Goal: Information Seeking & Learning: Check status

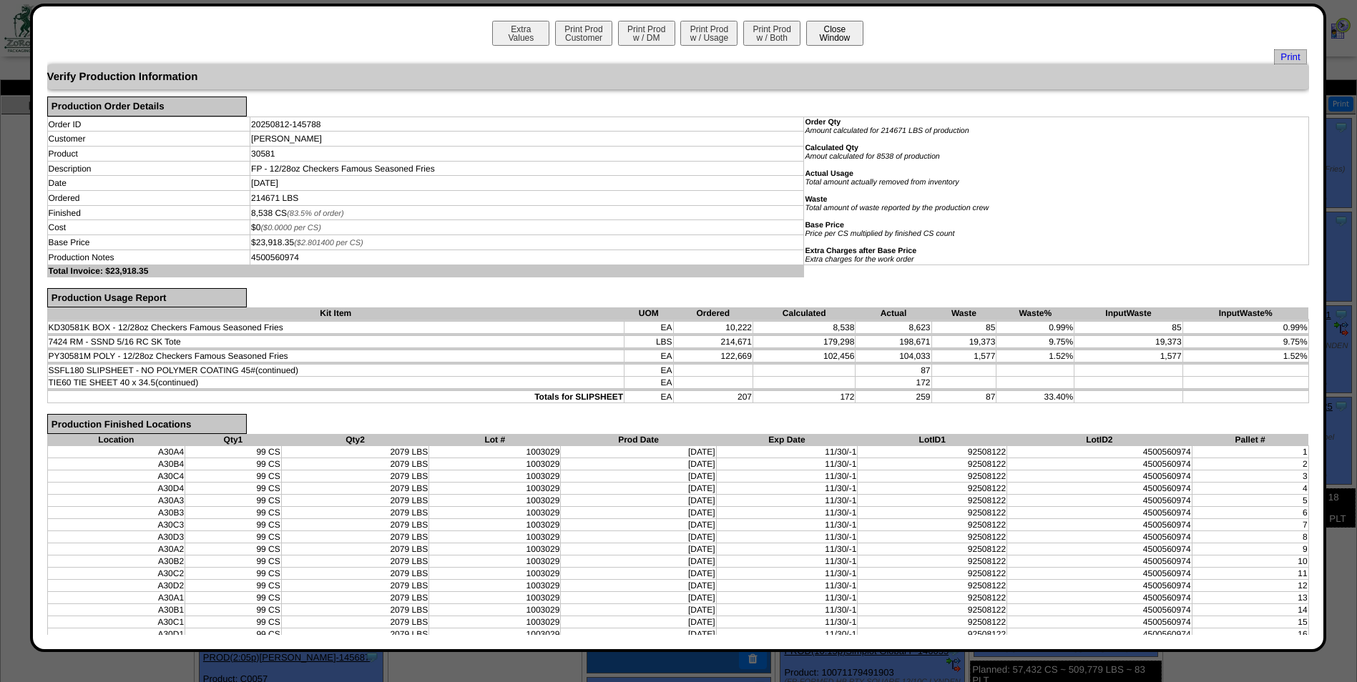
click at [820, 41] on button "Close Window" at bounding box center [834, 33] width 57 height 25
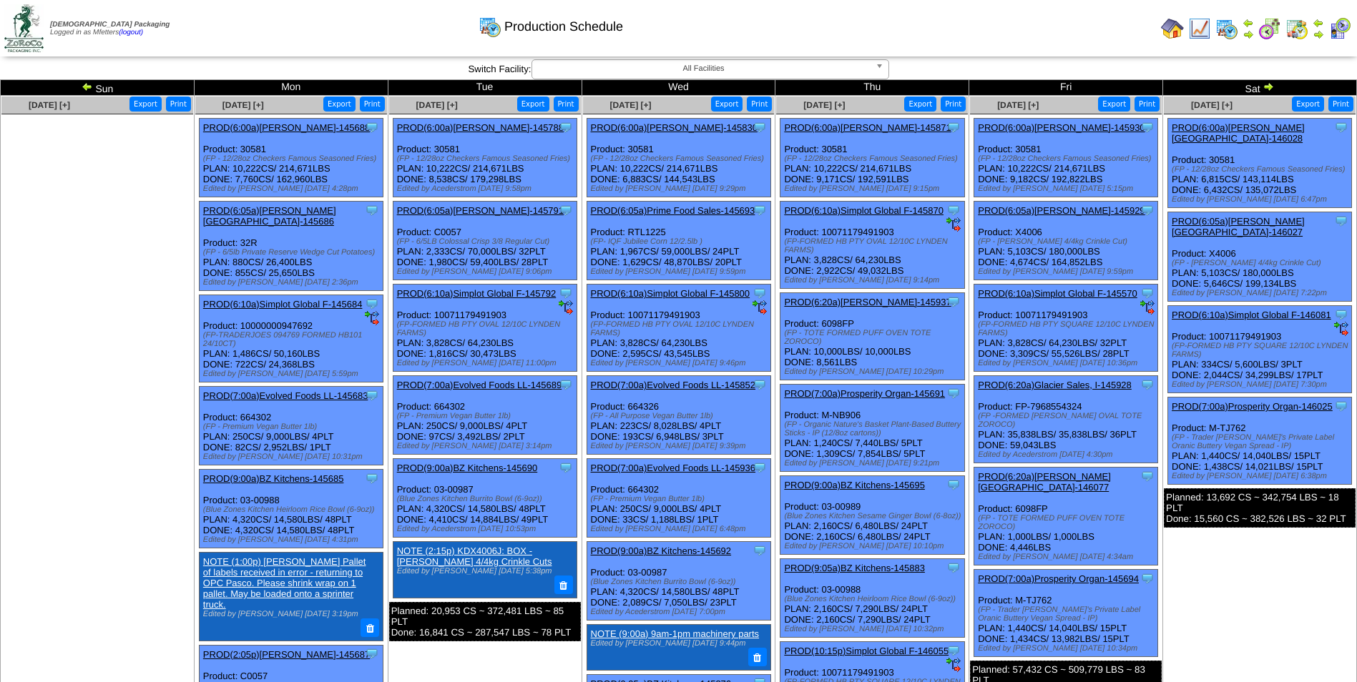
click at [1159, 29] on td at bounding box center [1172, 29] width 26 height 26
click at [1165, 29] on img at bounding box center [1172, 28] width 23 height 23
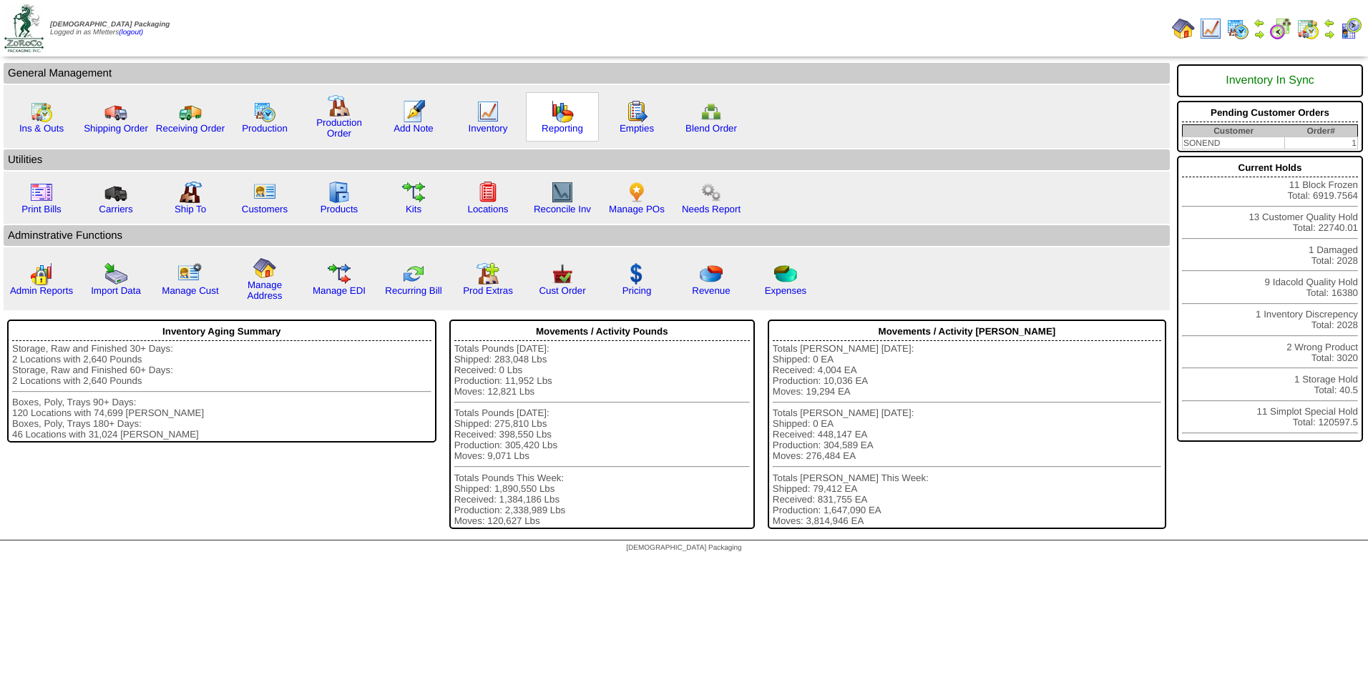
click at [575, 119] on div "Reporting" at bounding box center [562, 116] width 73 height 49
click at [561, 122] on img at bounding box center [562, 111] width 23 height 23
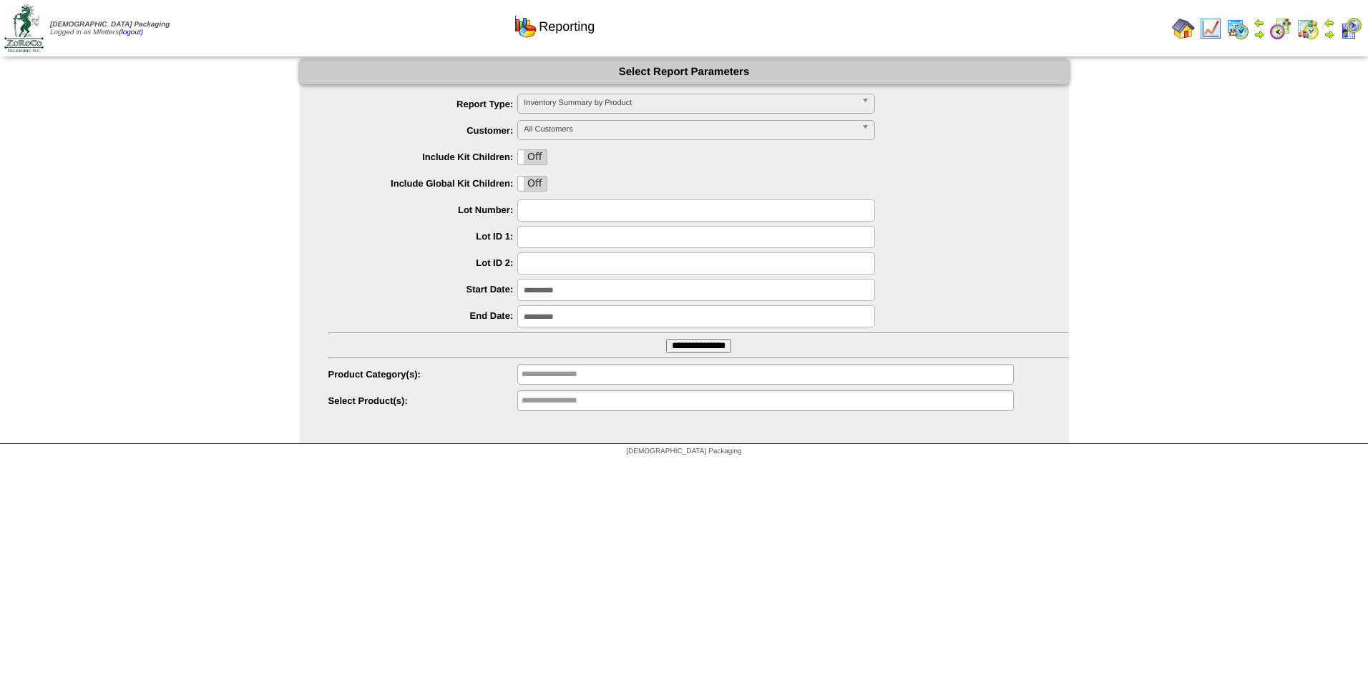
click at [679, 98] on span "Inventory Summary by Product" at bounding box center [690, 102] width 332 height 17
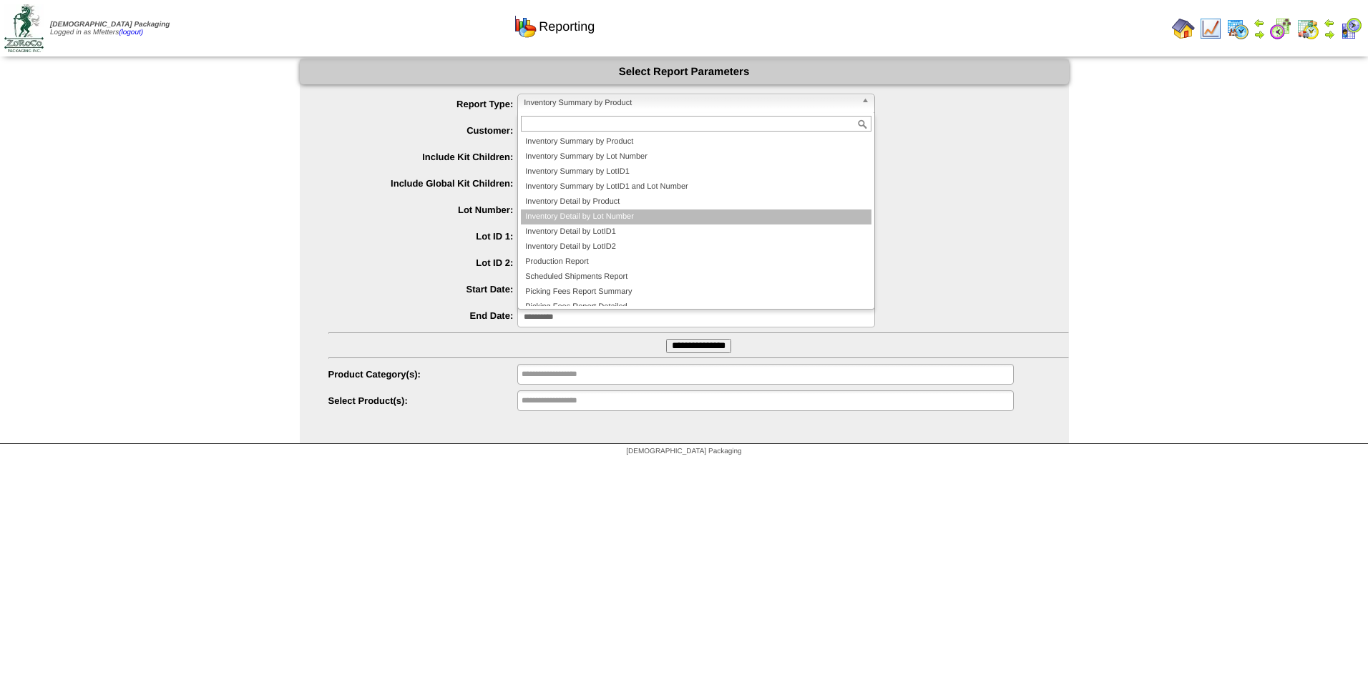
click at [622, 219] on li "Inventory Detail by Lot Number" at bounding box center [696, 217] width 350 height 15
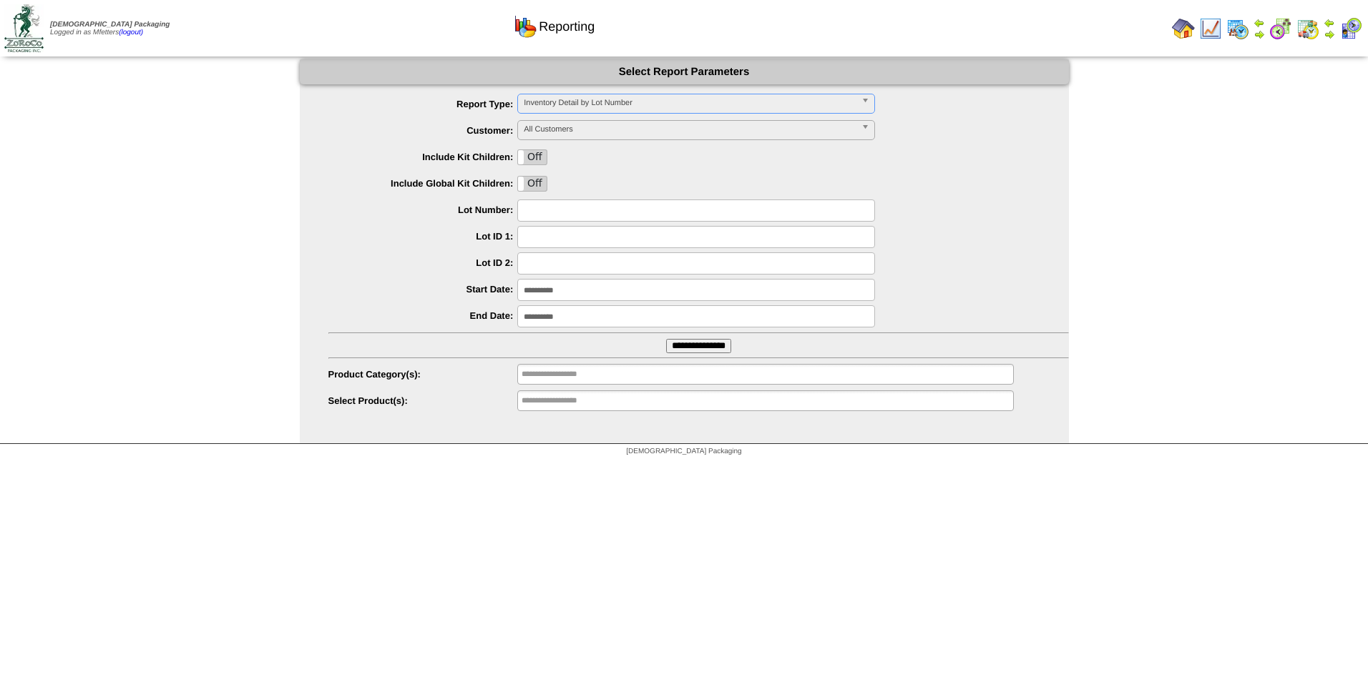
click at [571, 207] on input "text" at bounding box center [696, 211] width 358 height 22
type input "*******"
click at [584, 283] on input "**********" at bounding box center [696, 290] width 358 height 22
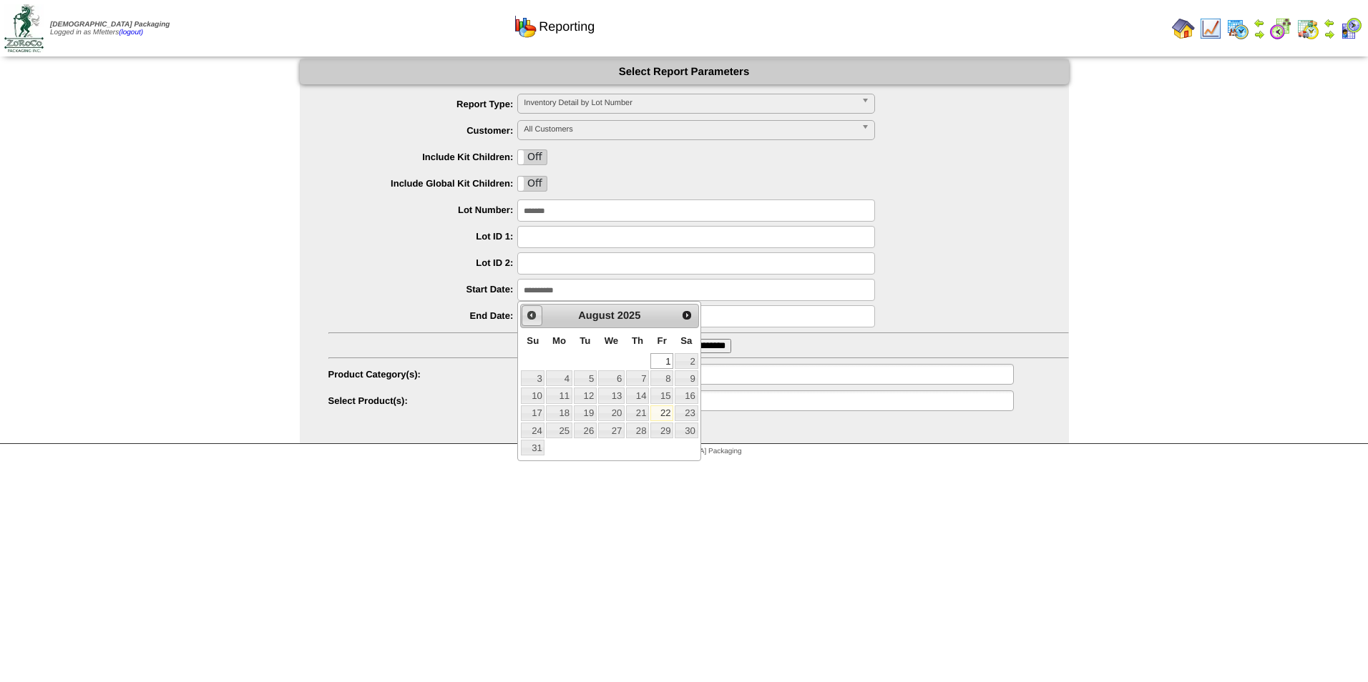
click at [530, 315] on span "Prev" at bounding box center [531, 315] width 11 height 11
click at [682, 360] on link "1" at bounding box center [686, 361] width 23 height 16
type input "**********"
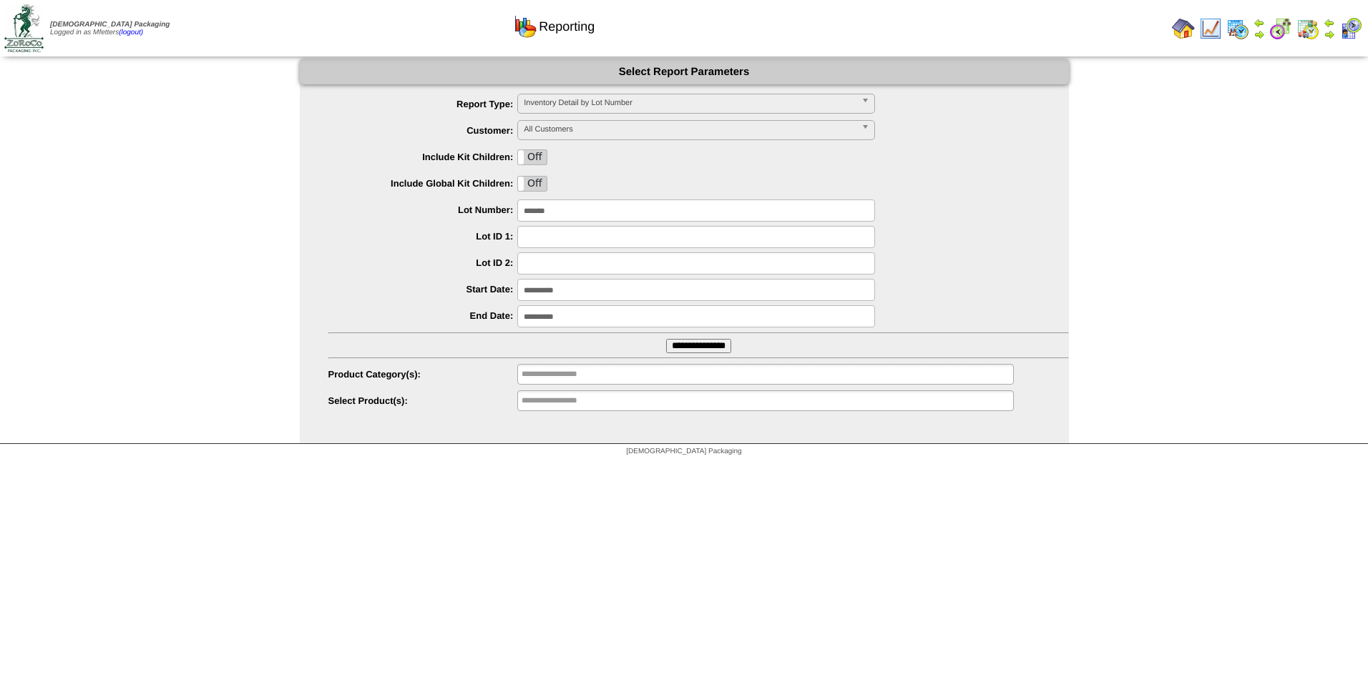
click at [670, 348] on input "**********" at bounding box center [698, 346] width 65 height 14
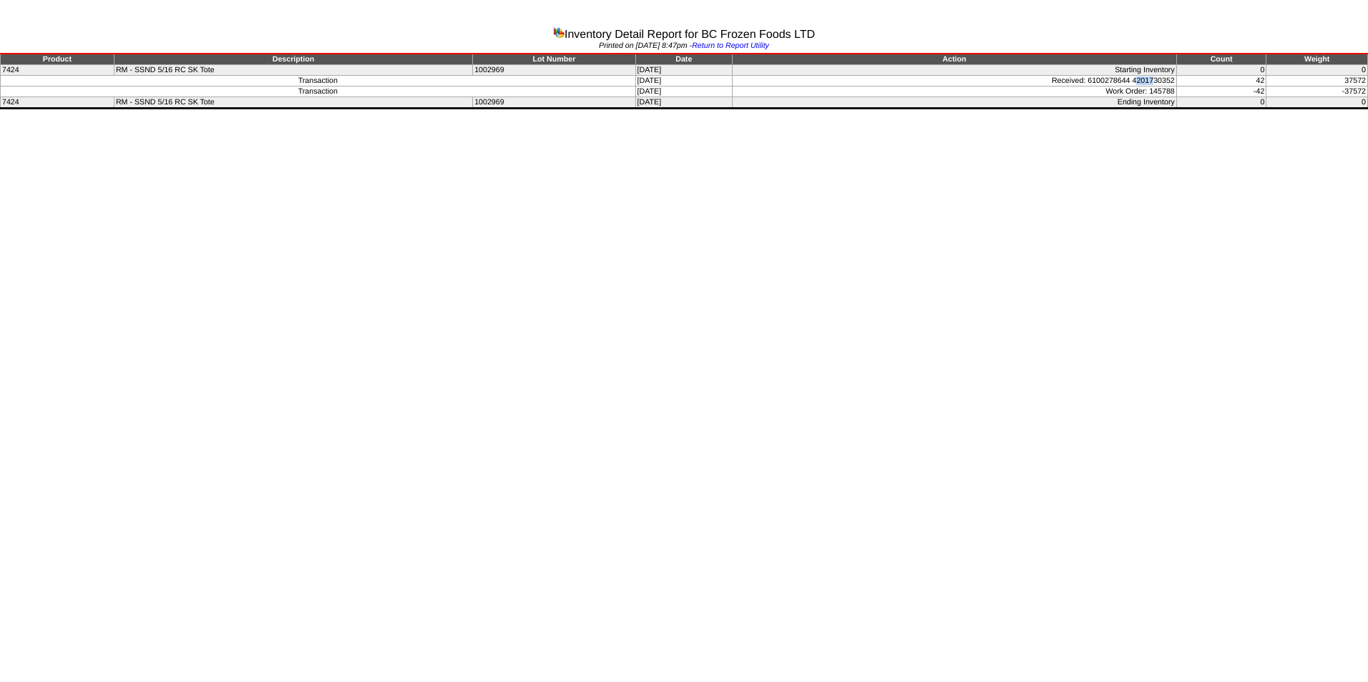
drag, startPoint x: 1137, startPoint y: 79, endPoint x: 1156, endPoint y: 78, distance: 18.7
click at [1156, 78] on td "Received: 6100278644 4201730352" at bounding box center [954, 81] width 444 height 11
click at [1153, 79] on td "Received: 6100278644 4201730352" at bounding box center [954, 81] width 444 height 11
drag, startPoint x: 1153, startPoint y: 79, endPoint x: 1121, endPoint y: 111, distance: 45.0
click at [1121, 111] on div at bounding box center [684, 111] width 1368 height 4
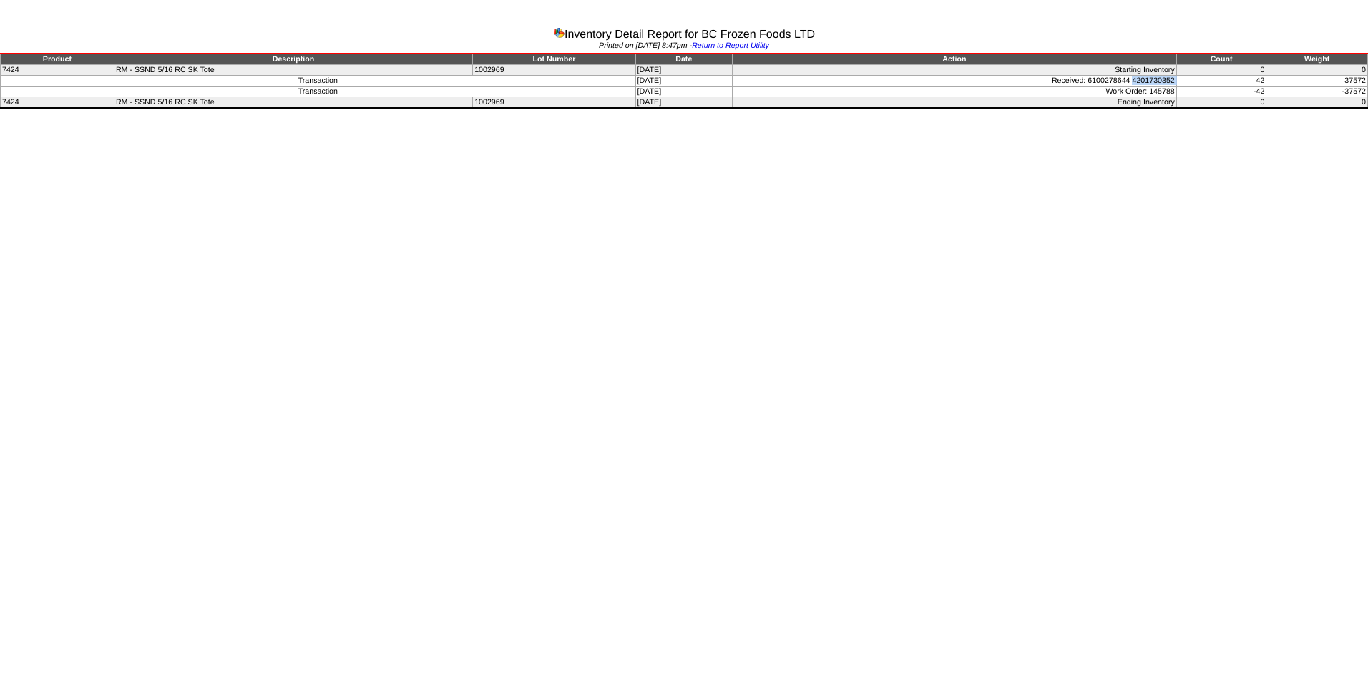
drag, startPoint x: 1134, startPoint y: 81, endPoint x: 1203, endPoint y: 84, distance: 69.4
click at [1203, 84] on tr "Transaction [DATE] Received: 6100278644 4201730352 42 37572" at bounding box center [684, 81] width 1367 height 11
copy tr "4201730352"
